Goal: Communication & Community: Ask a question

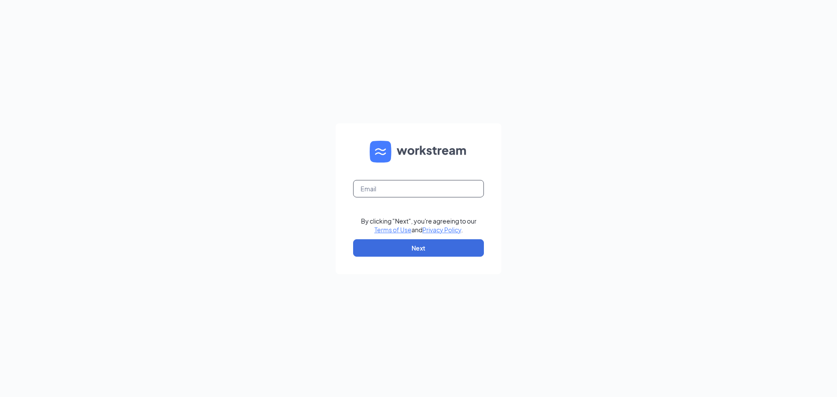
click at [432, 191] on input "text" at bounding box center [418, 188] width 131 height 17
type input "[EMAIL_ADDRESS][PERSON_NAME][PERSON_NAME][DOMAIN_NAME]"
click at [418, 246] on button "Next" at bounding box center [418, 247] width 131 height 17
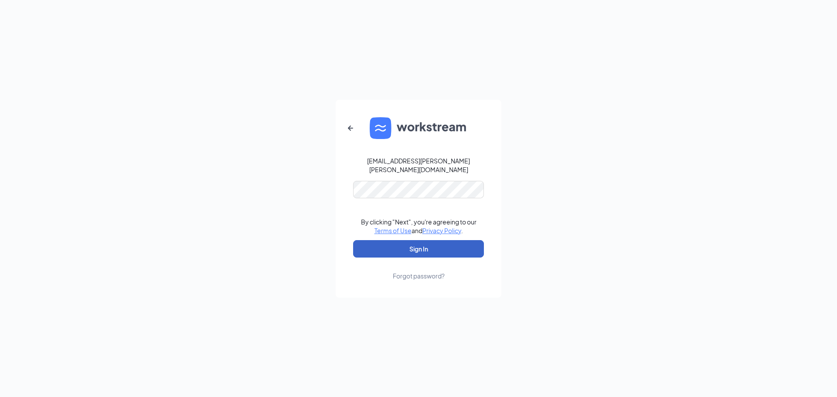
click at [421, 247] on button "Sign In" at bounding box center [418, 248] width 131 height 17
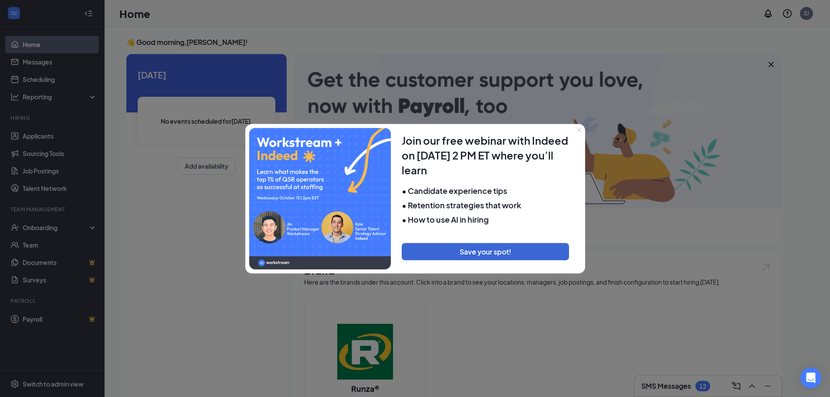
click at [581, 130] on icon "Close" at bounding box center [579, 129] width 5 height 5
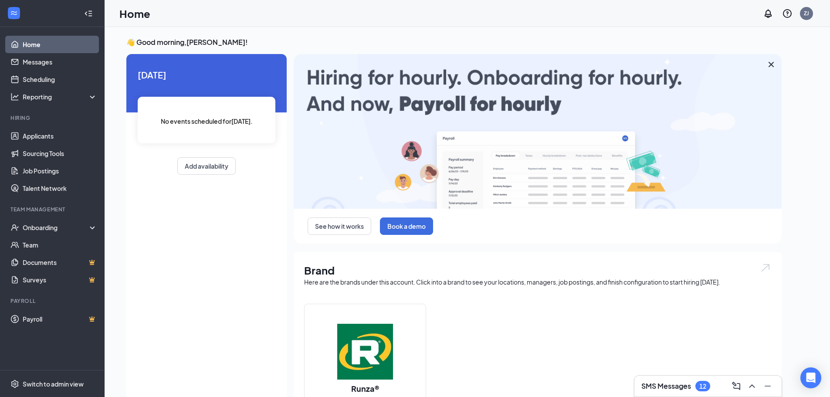
click at [706, 388] on div "12" at bounding box center [703, 386] width 7 height 7
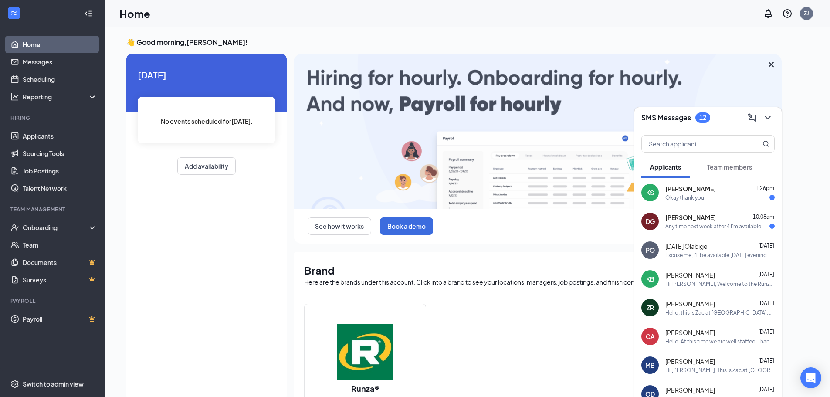
click at [691, 201] on div "Okay thank you." at bounding box center [686, 197] width 40 height 7
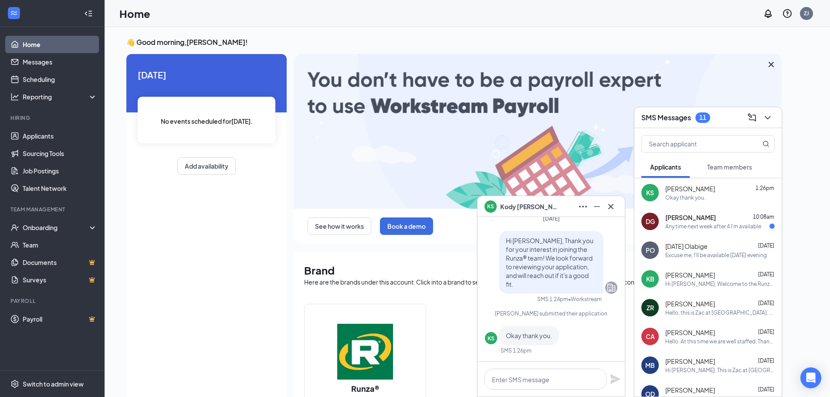
click at [681, 223] on div "Any time next week after 4 I'm available" at bounding box center [714, 226] width 96 height 7
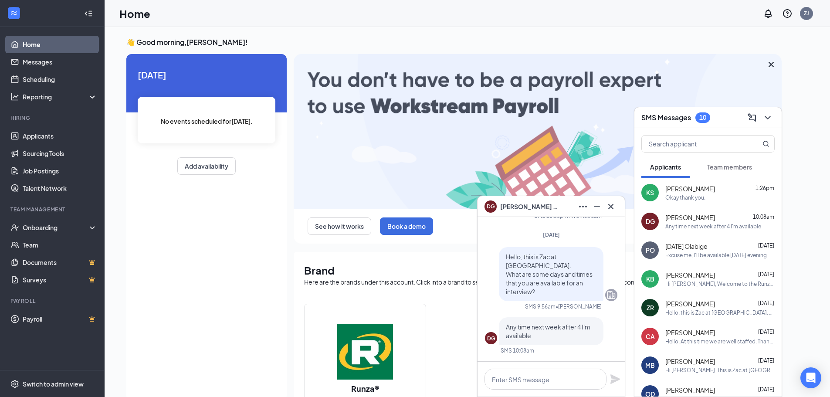
click at [682, 223] on div "Any time next week after 4 I'm available" at bounding box center [714, 226] width 96 height 7
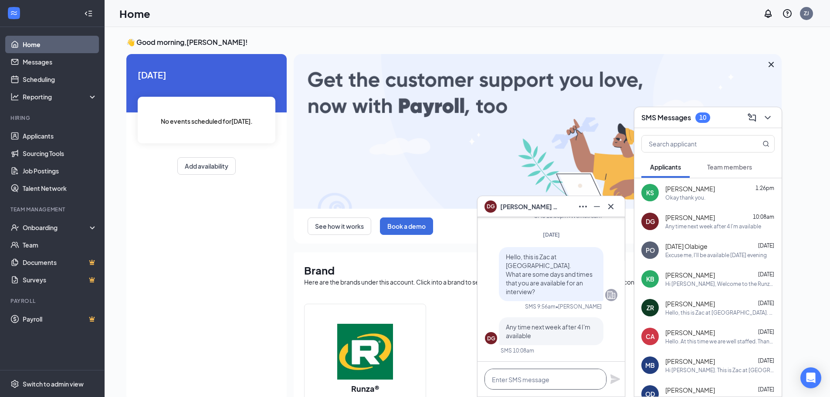
click at [538, 377] on textarea at bounding box center [546, 379] width 122 height 21
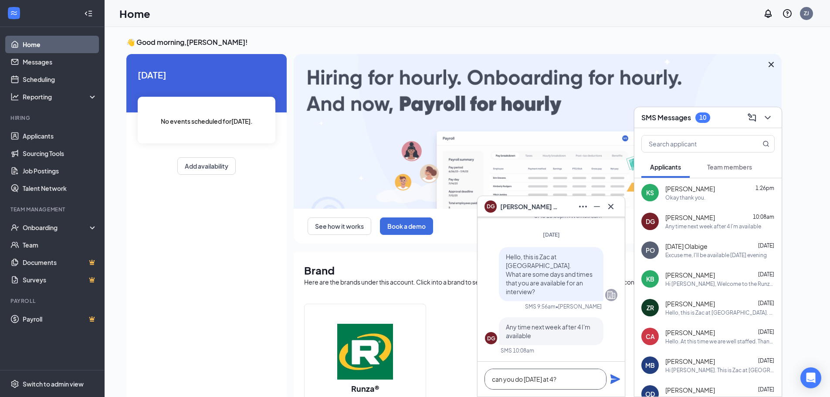
type textarea "can you do [DATE] at 4?"
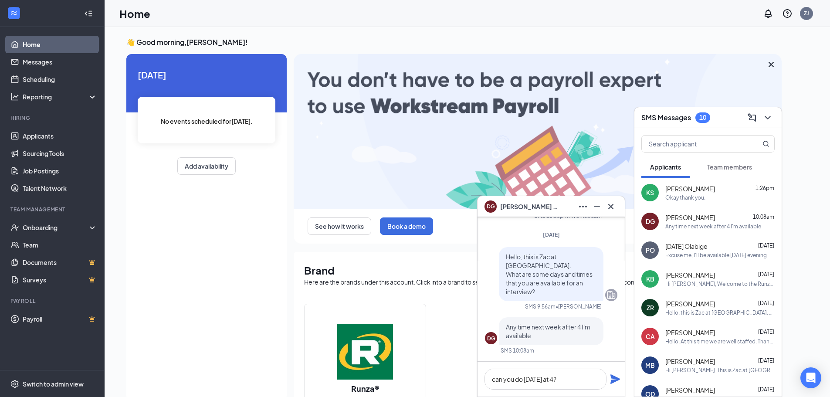
click at [616, 380] on icon "Plane" at bounding box center [616, 379] width 10 height 10
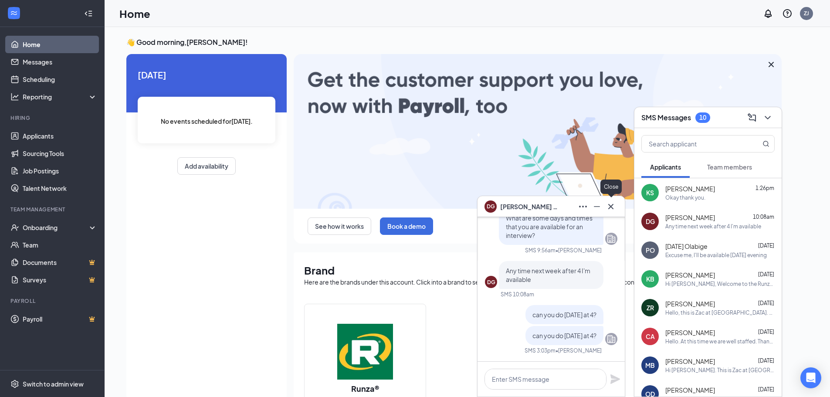
click at [613, 204] on icon "Cross" at bounding box center [610, 206] width 5 height 5
